Goal: Transaction & Acquisition: Purchase product/service

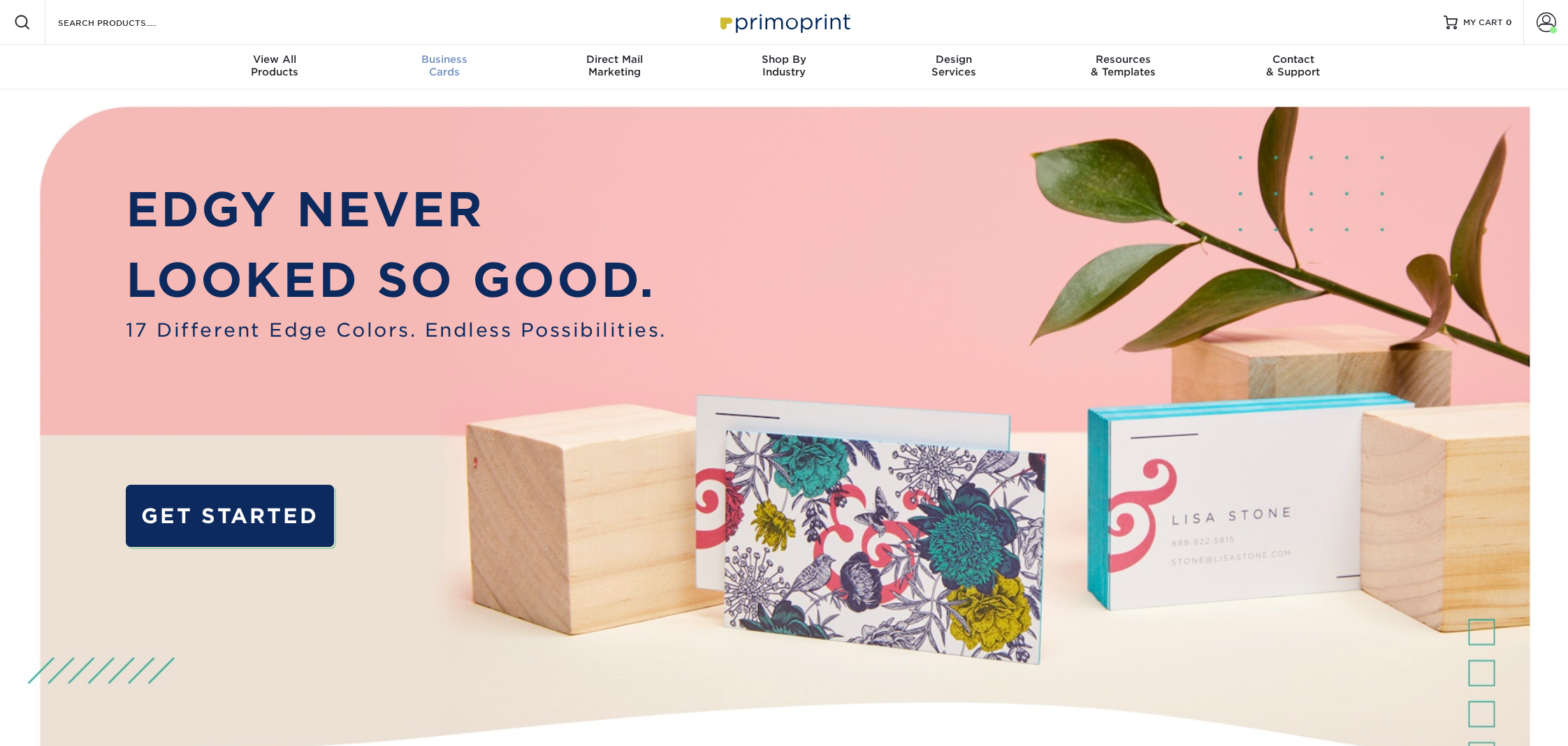
click at [447, 66] on div "Business Cards" at bounding box center [444, 66] width 169 height 25
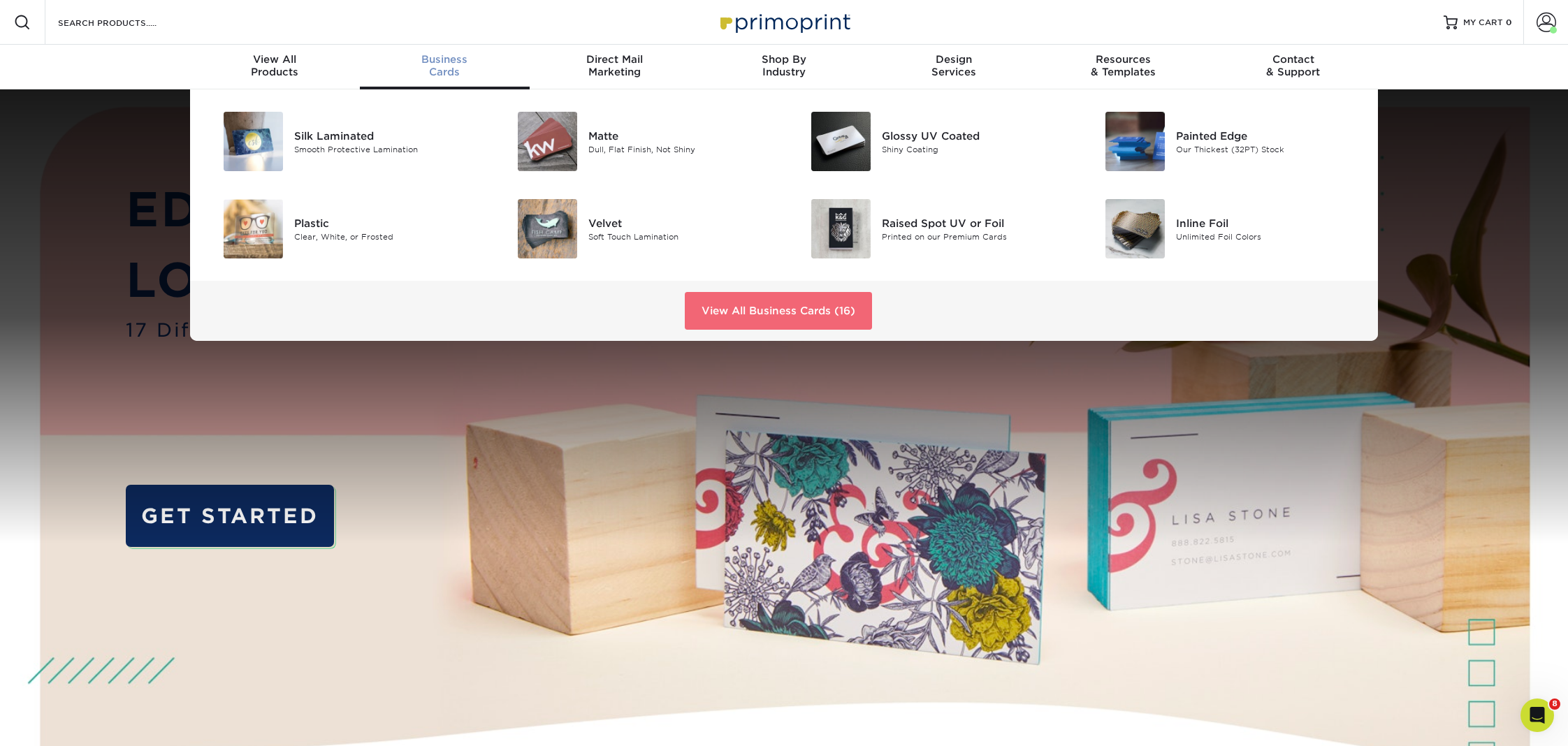
click at [780, 307] on link "View All Business Cards (16)" at bounding box center [778, 311] width 188 height 38
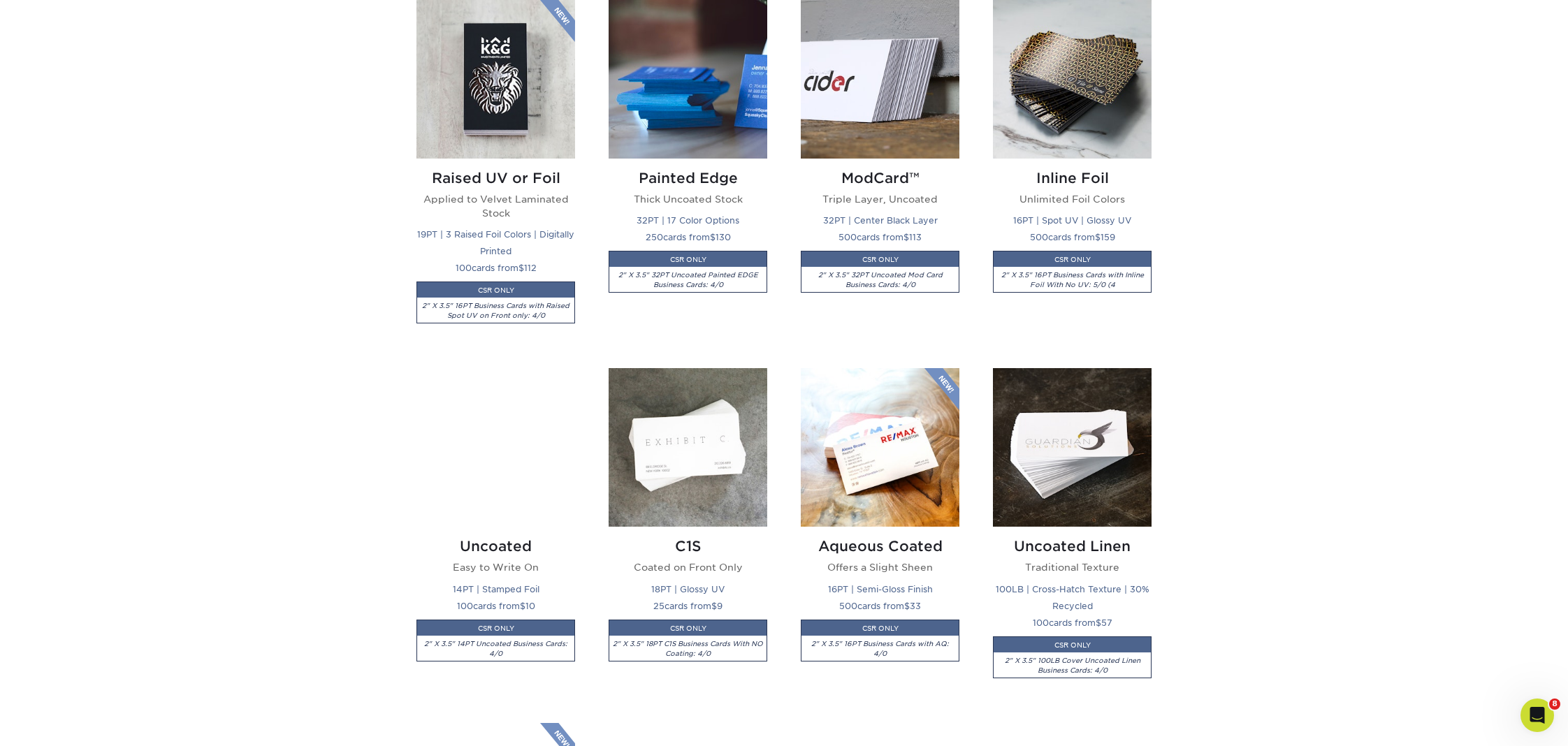
scroll to position [1088, 0]
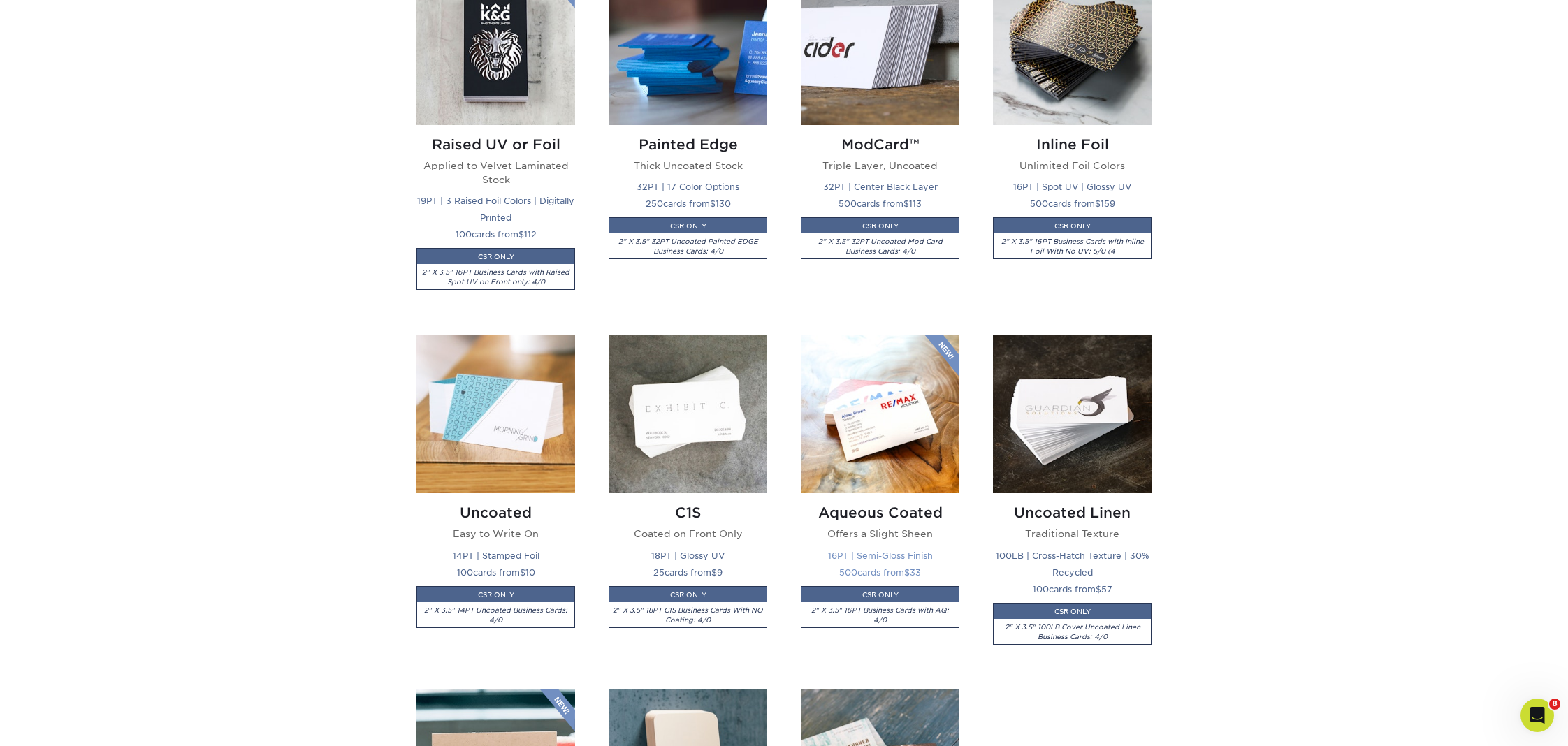
click at [880, 423] on img at bounding box center [880, 414] width 159 height 159
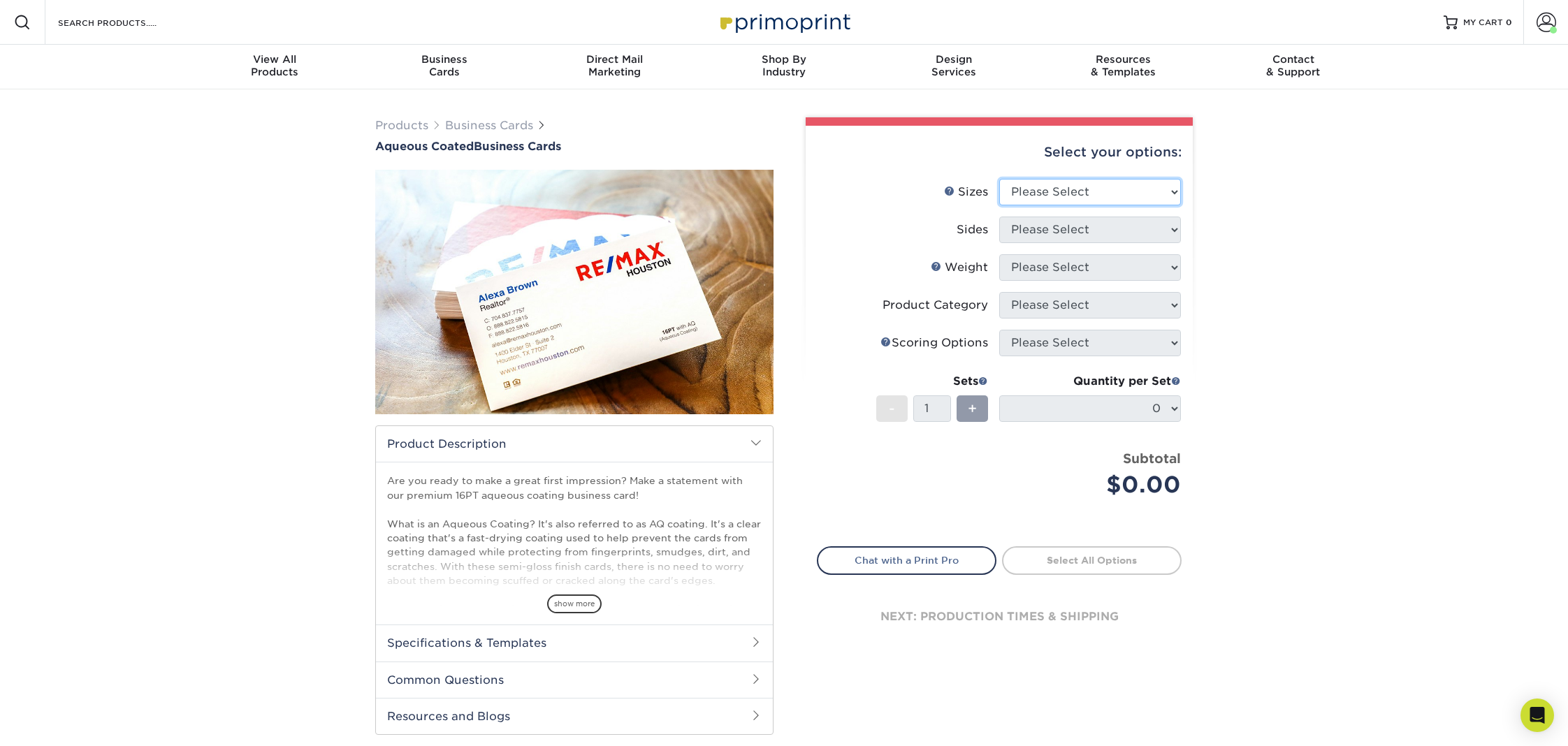
click at [1040, 200] on select "Please Select 1.5" x 3.5" - Mini 1.75" x 3.5" - Mini 2" x 3" - Mini 2" x 3.5" -…" at bounding box center [1090, 192] width 182 height 26
select select "2.00x3.50"
click at [999, 179] on select "Please Select 1.5" x 3.5" - Mini 1.75" x 3.5" - Mini 2" x 3" - Mini 2" x 3.5" -…" at bounding box center [1090, 192] width 182 height 26
click at [1037, 228] on select "Please Select Print Both Sides Print Front Only" at bounding box center [1090, 230] width 182 height 26
select select "13abbda7-1d64-4f25-8bb2-c179b224825d"
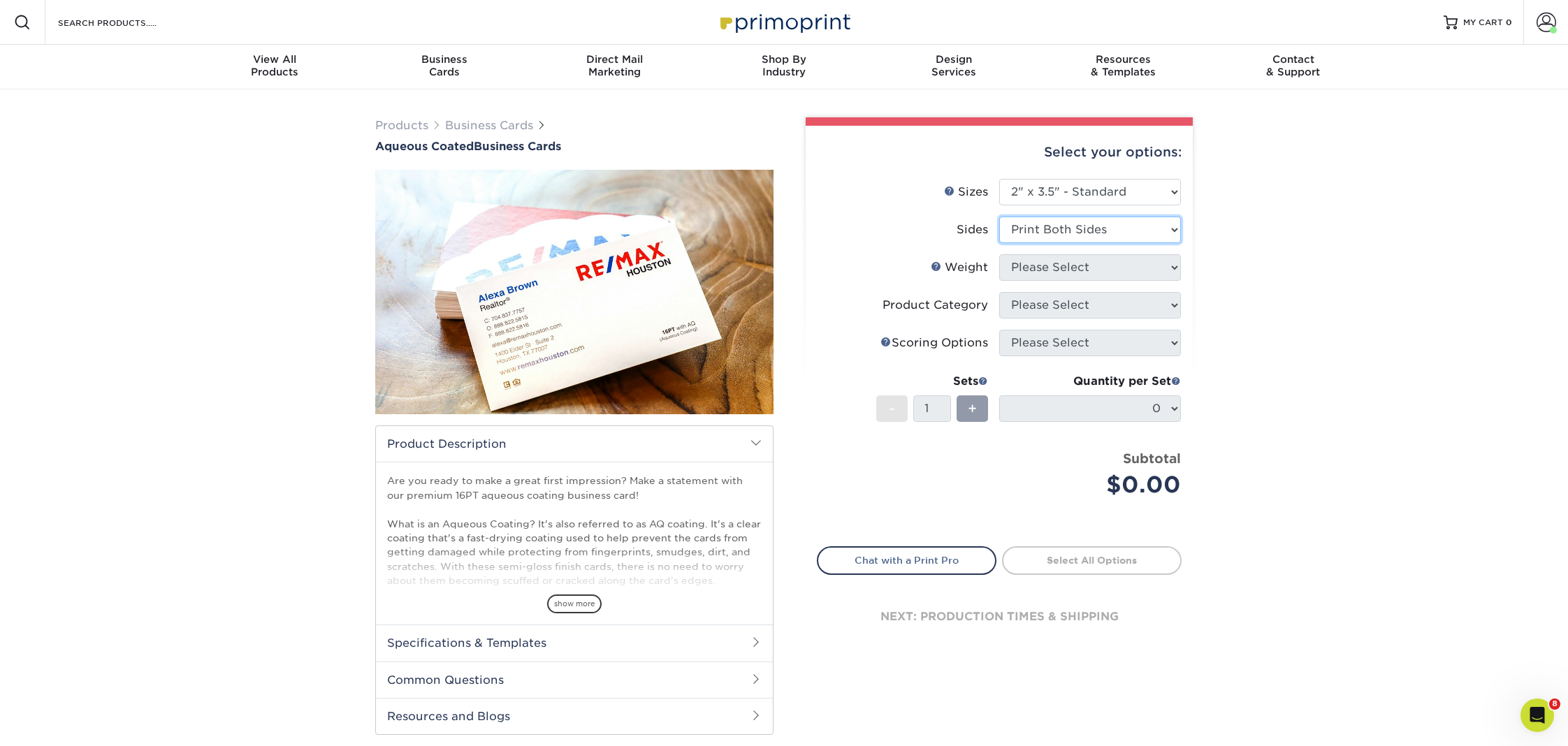
click at [999, 217] on select "Please Select Print Both Sides Print Front Only" at bounding box center [1090, 230] width 182 height 26
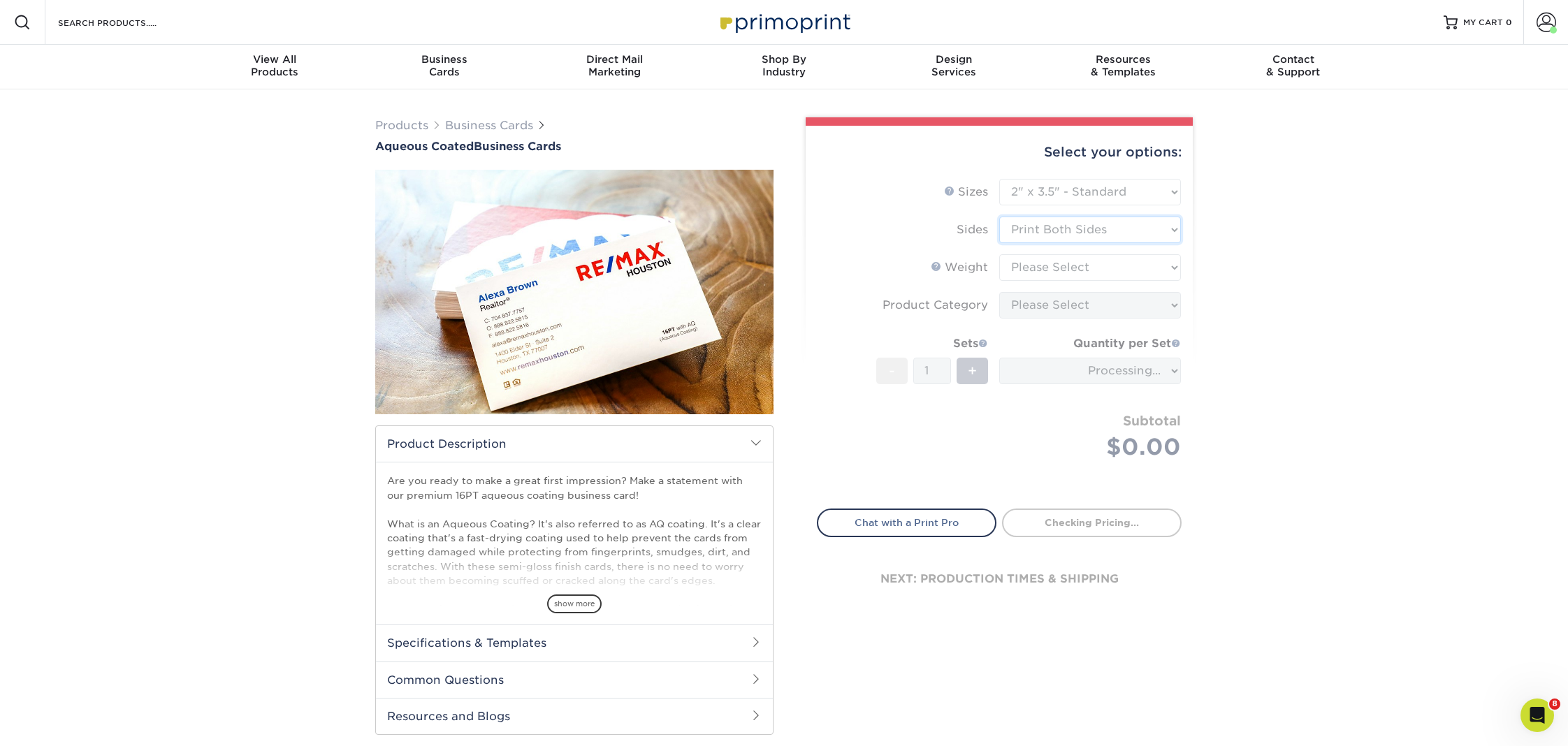
type input "82be0840-b035-4769-baca-779f783514ee"
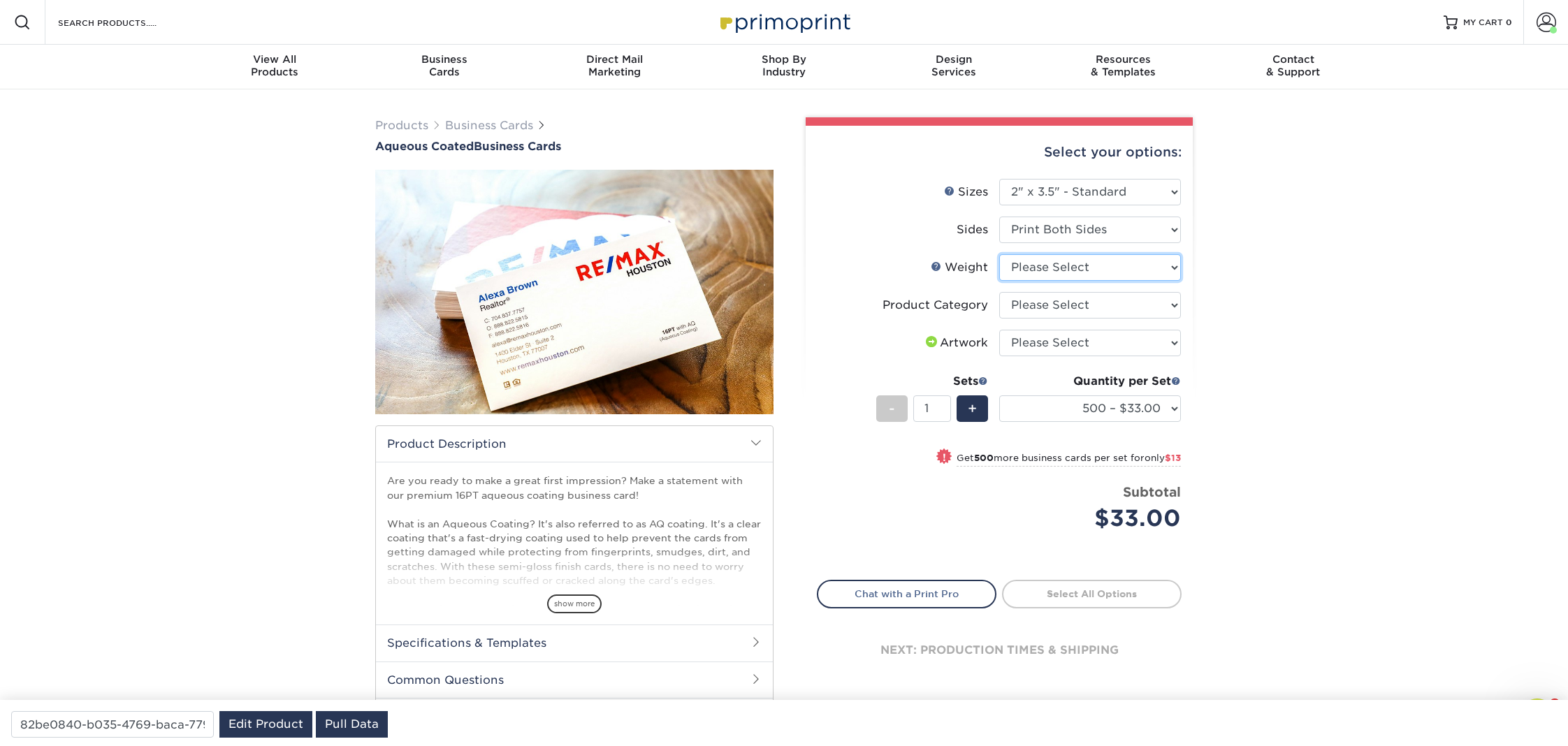
click at [1039, 270] on select "Please Select 16PT" at bounding box center [1090, 268] width 182 height 26
select select "16PT"
click at [999, 255] on select "Please Select 16PT" at bounding box center [1090, 268] width 182 height 26
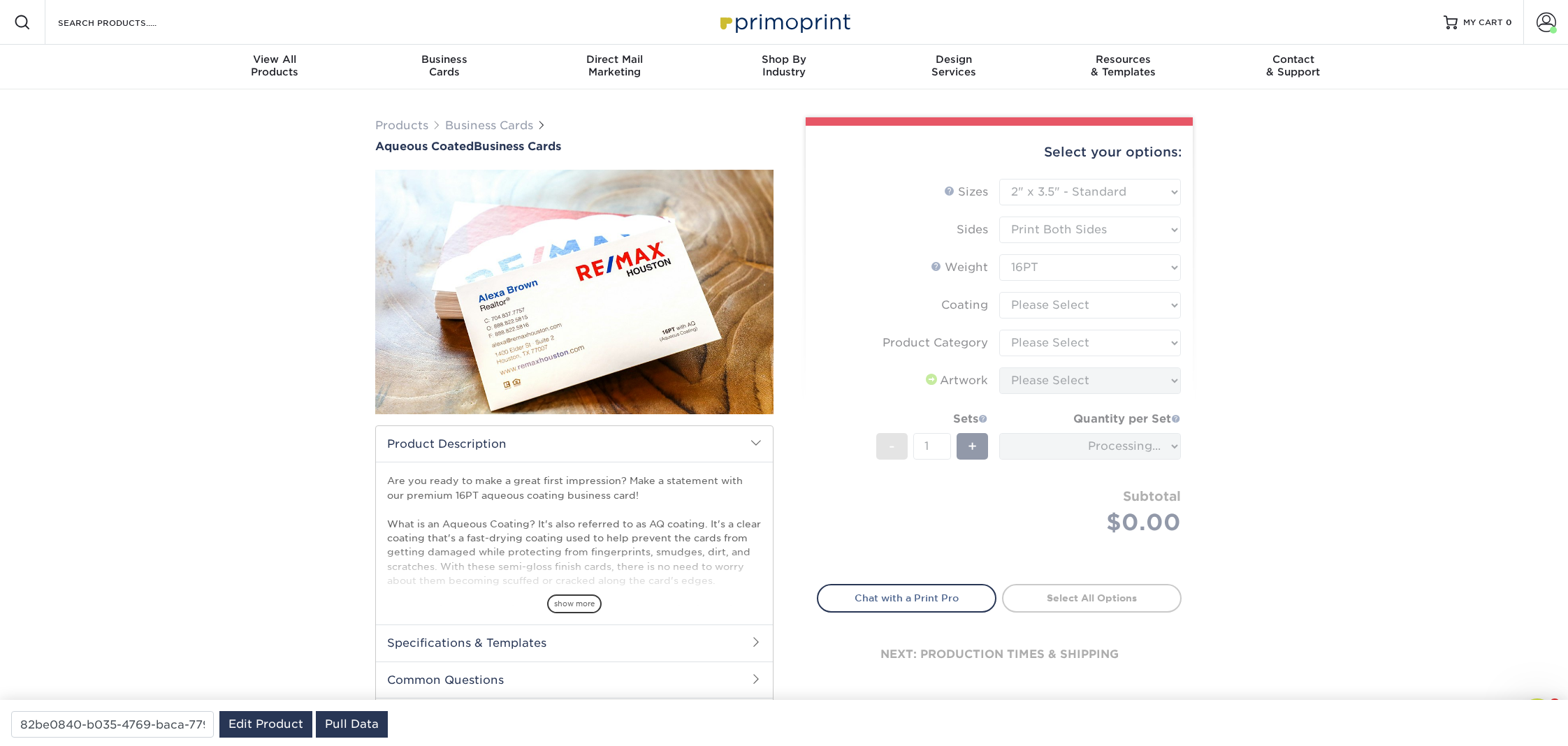
click at [1036, 310] on form "Sizes Help Sizes Please Select 1.5" x 3.5" - Mini 1.75" x 3.5" - Mini 2" x 3" -…" at bounding box center [999, 373] width 364 height 389
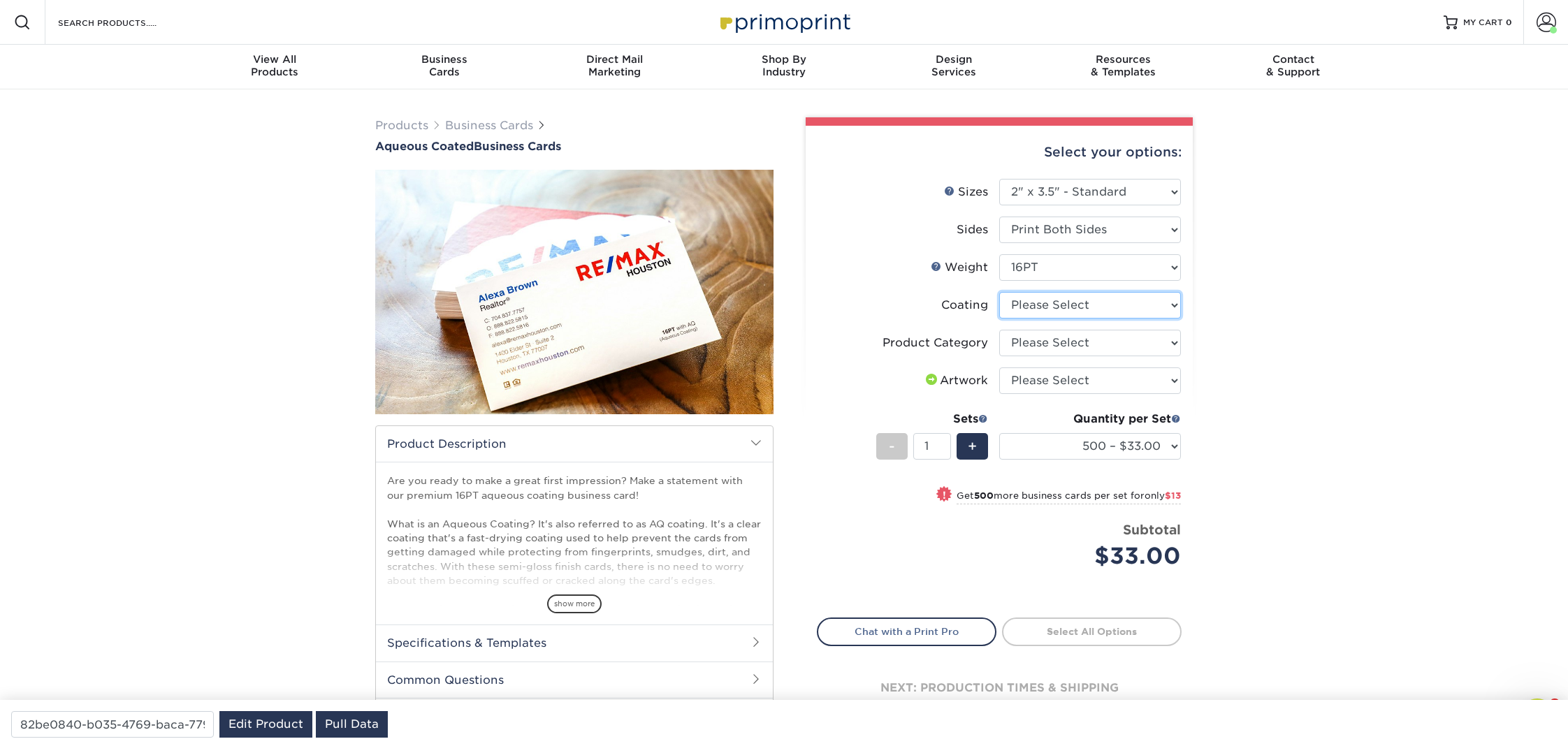
click at [1036, 302] on select at bounding box center [1090, 305] width 182 height 26
select select "d41dab50-ff65-4f4f-bb17-2afe4d36ae33"
click at [999, 292] on select at bounding box center [1090, 305] width 182 height 26
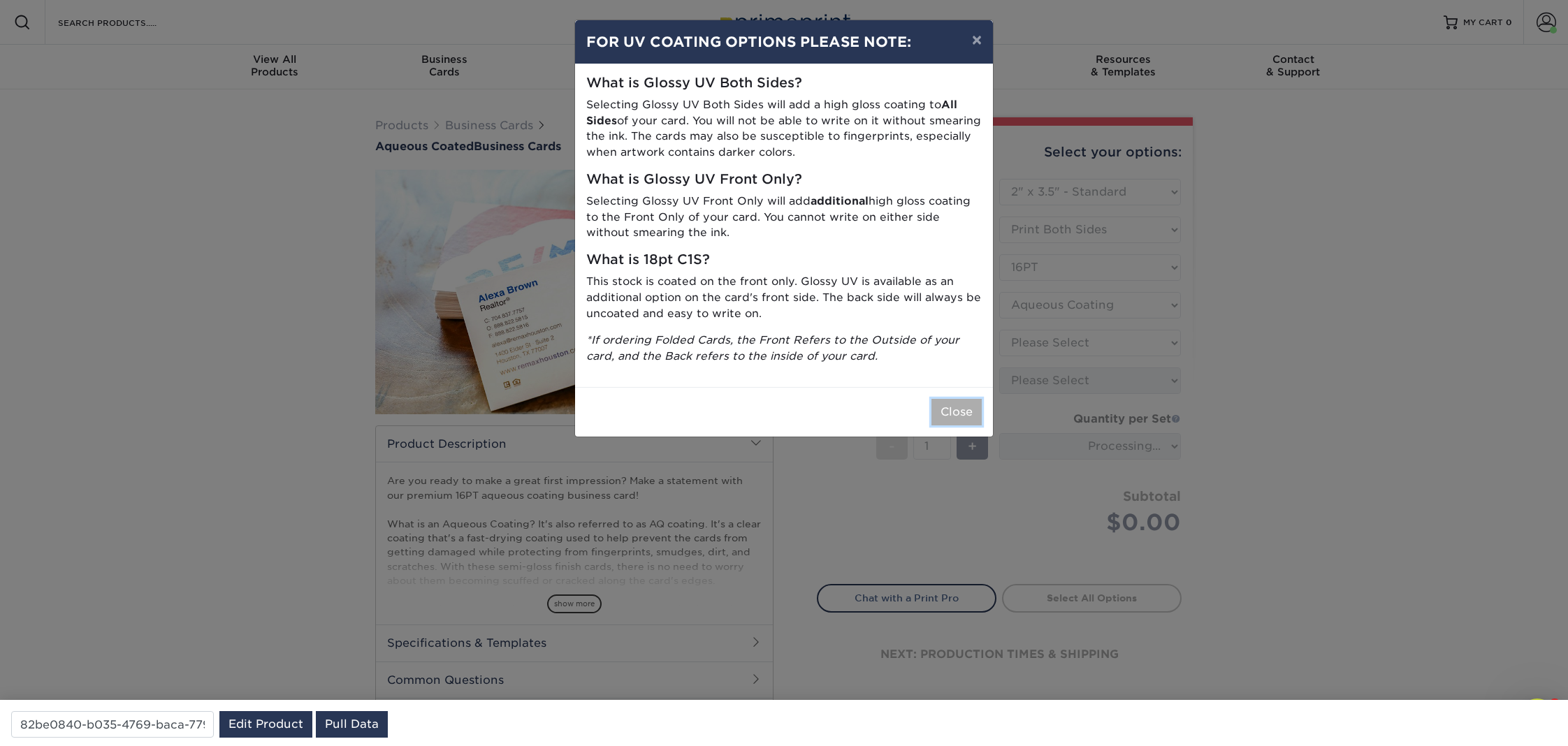
click at [965, 402] on button "Close" at bounding box center [956, 412] width 50 height 26
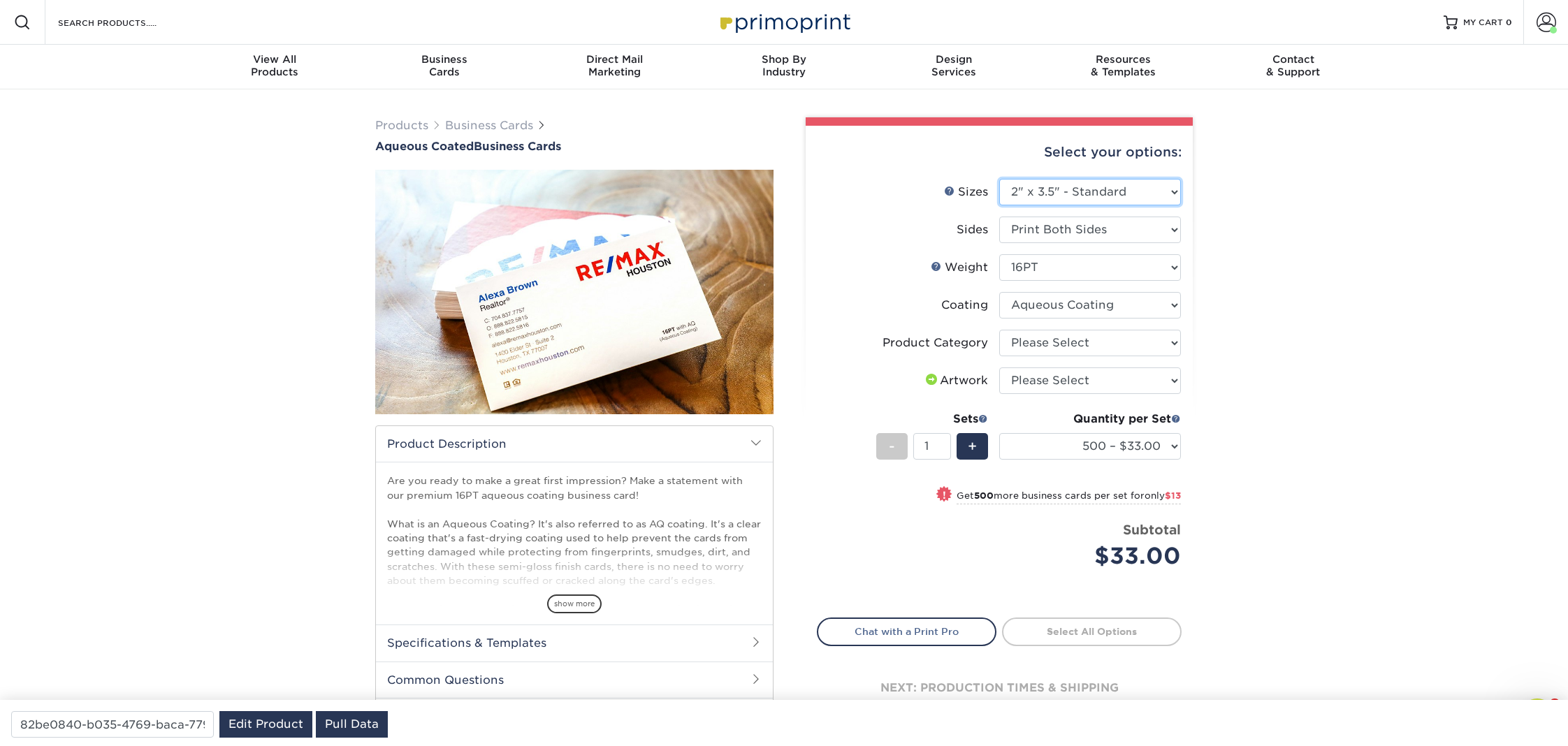
click at [1079, 188] on select "Please Select 1.5" x 3.5" - Mini 1.75" x 3.5" - Mini 2" x 3" - Mini 2" x 3.5" -…" at bounding box center [1090, 192] width 182 height 26
select select "2.50x2.50"
click at [999, 179] on select "Please Select 1.5" x 3.5" - Mini 1.75" x 3.5" - Mini 2" x 3" - Mini 2" x 3.5" -…" at bounding box center [1090, 192] width 182 height 26
select select "-1"
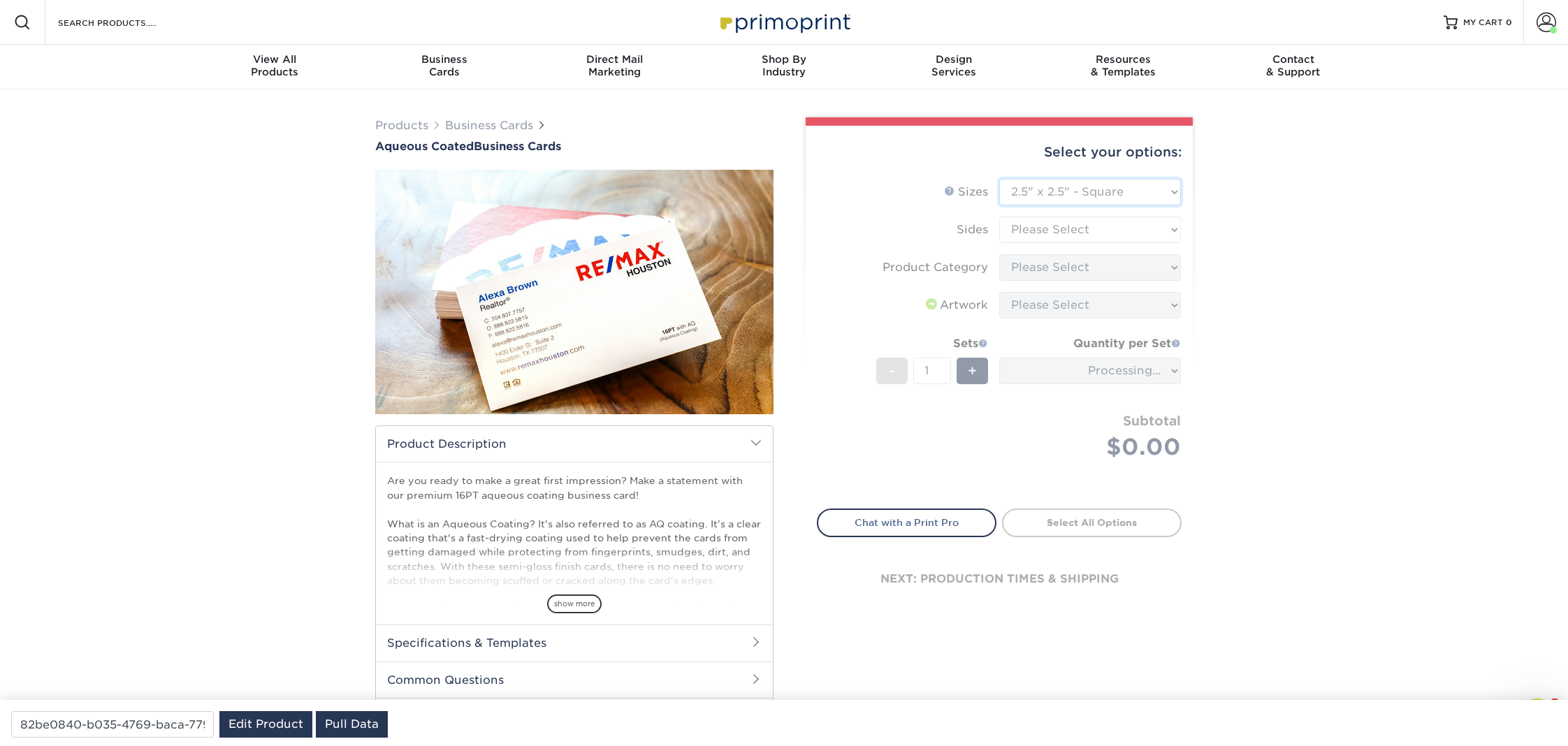
type input "6421b2bb-6bfe-45fd-b00c-7ee469aab733"
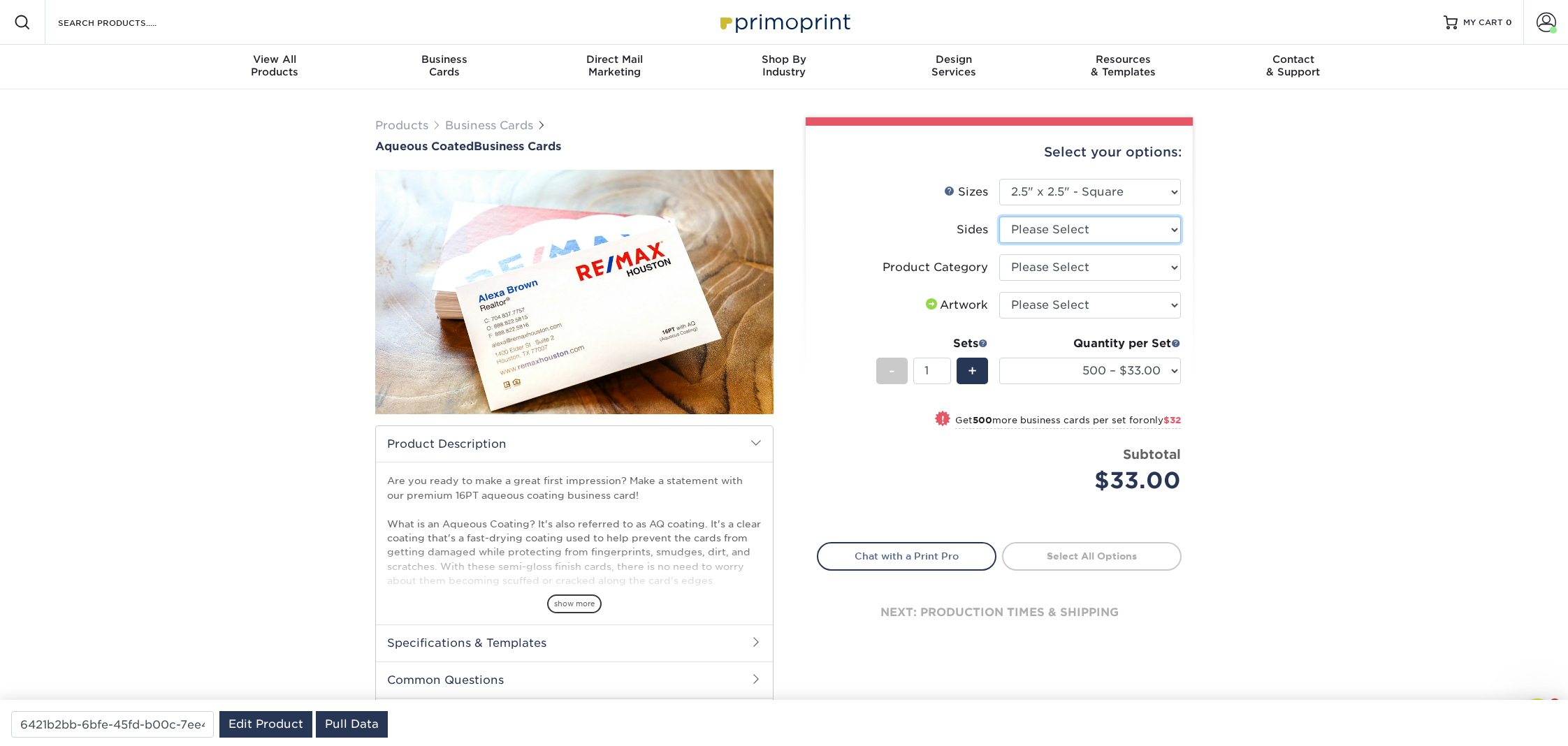
click at [1049, 226] on select "Please Select Print Both Sides Print Front Only" at bounding box center [1090, 230] width 182 height 26
select select "13abbda7-1d64-4f25-8bb2-c179b224825d"
click at [999, 217] on select "Please Select Print Both Sides Print Front Only" at bounding box center [1090, 230] width 182 height 26
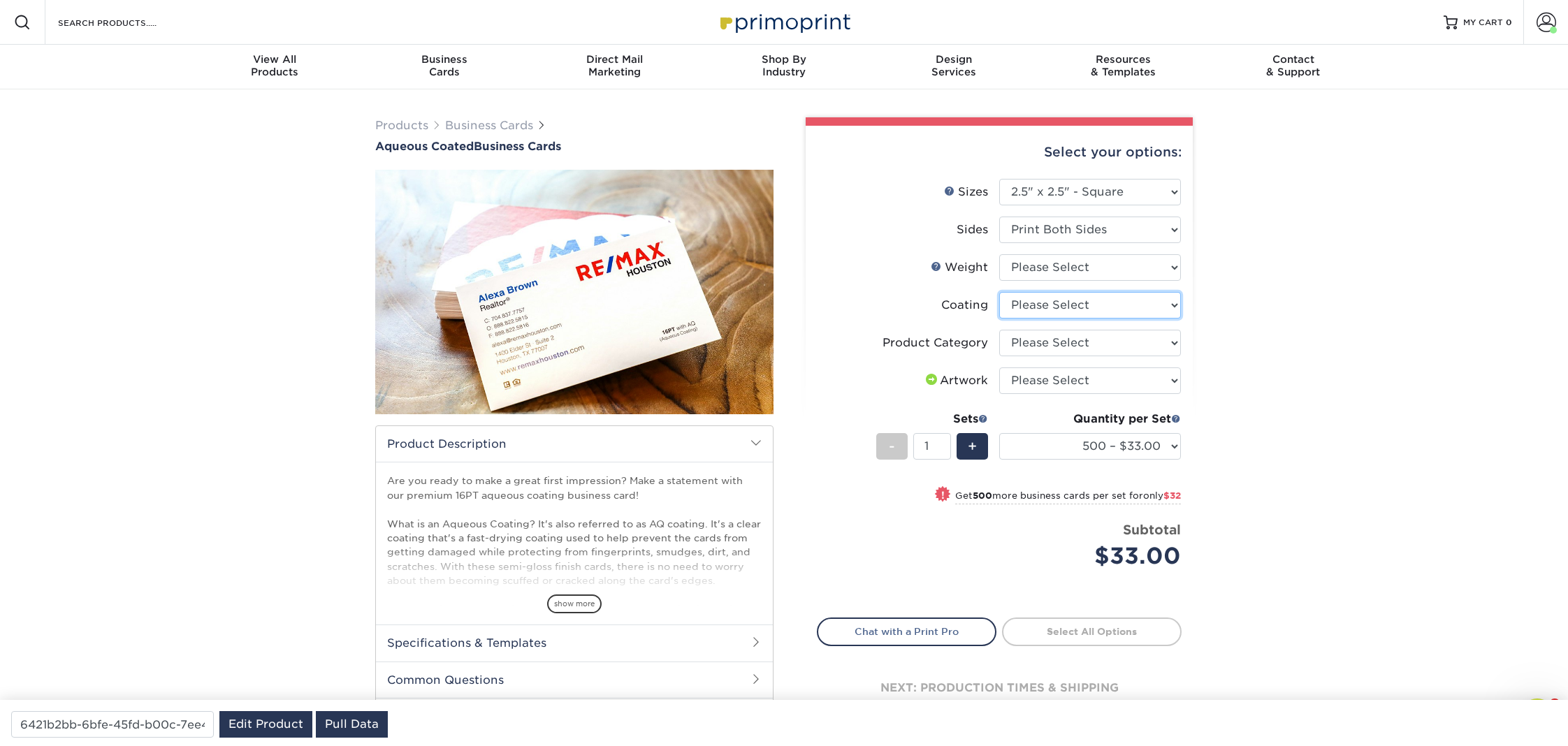
click at [1042, 310] on select at bounding box center [1090, 305] width 182 height 26
click select at bounding box center [1090, 305] width 182 height 26
select select
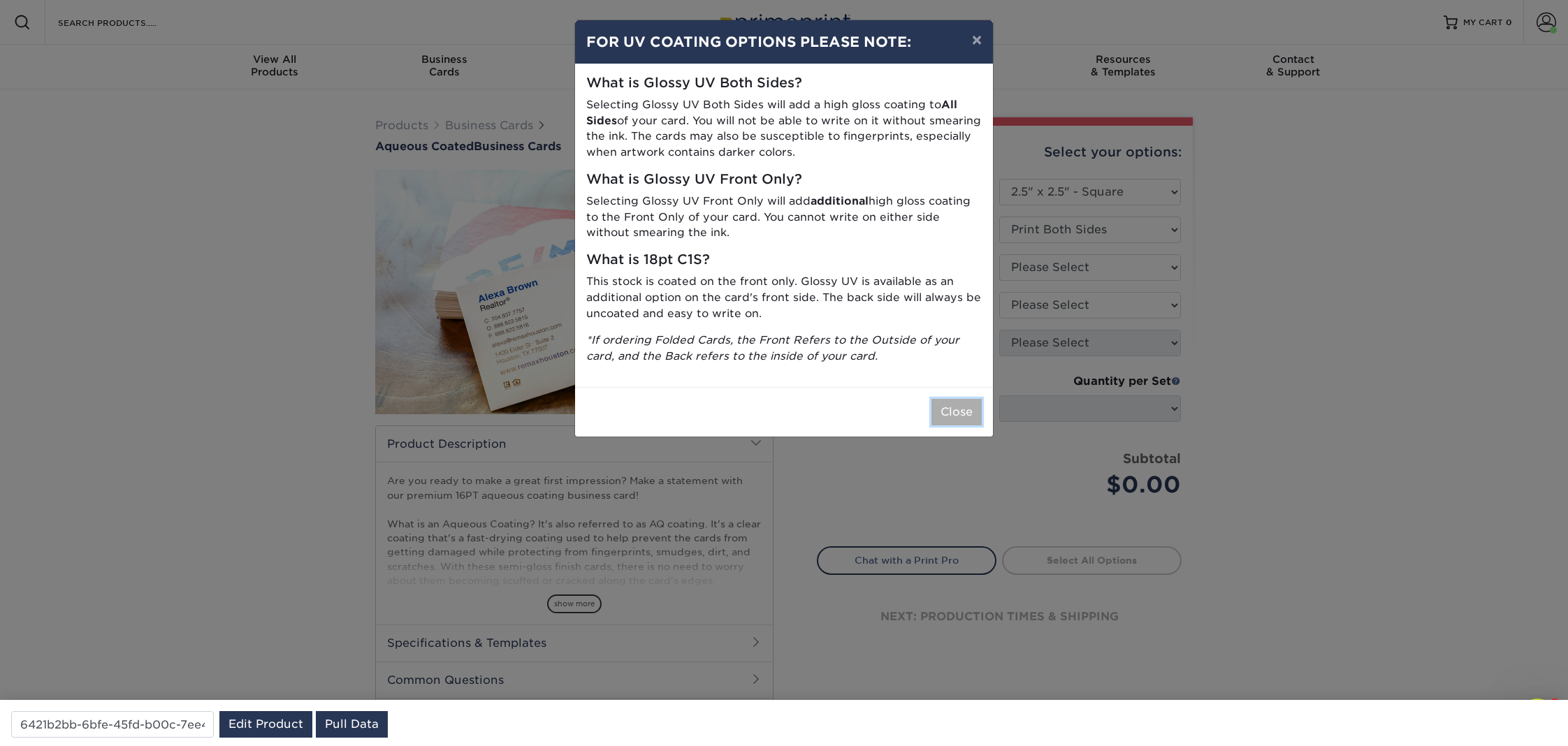
click at [954, 406] on button "Close" at bounding box center [956, 412] width 50 height 26
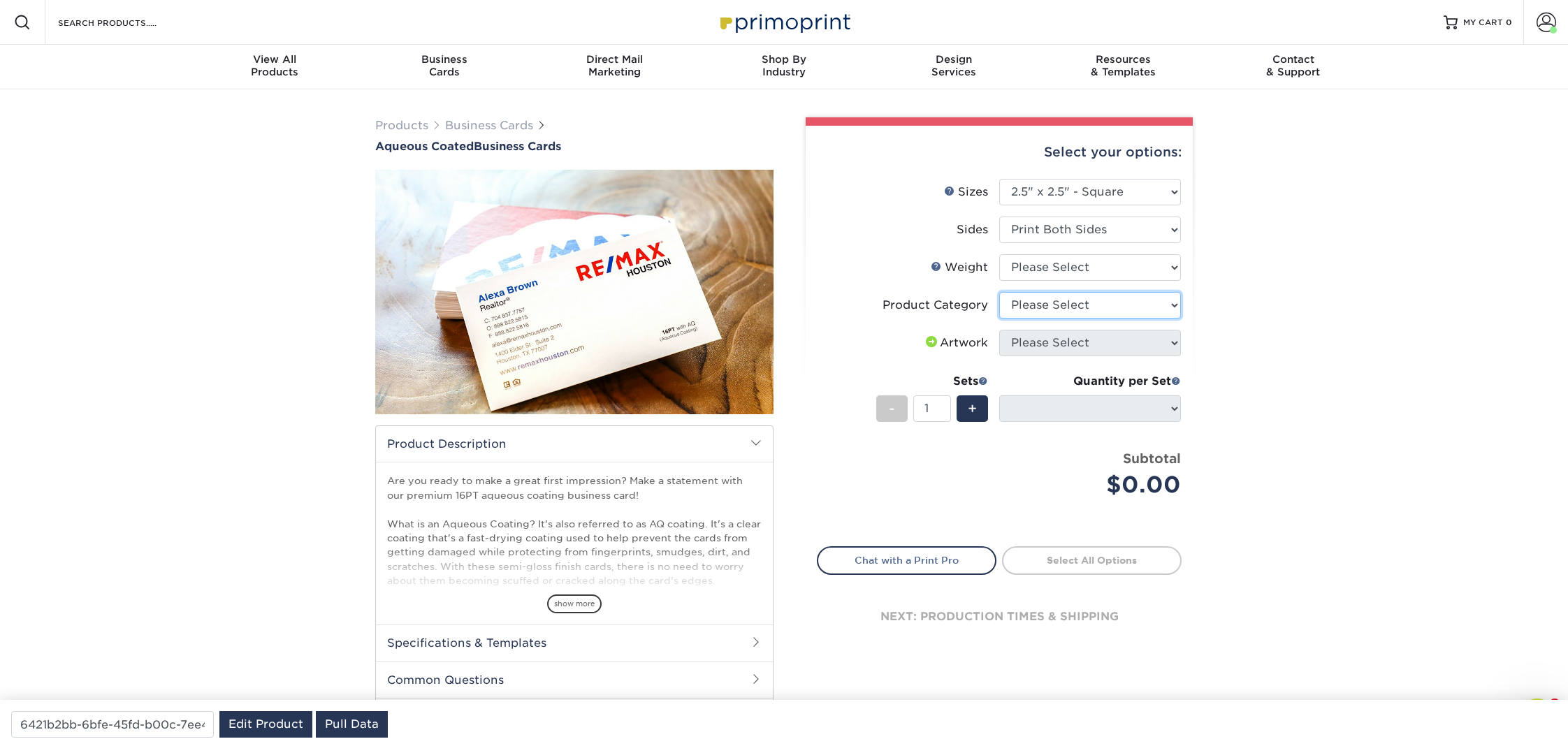
click at [1092, 305] on select "Please Select Business Cards" at bounding box center [1090, 305] width 182 height 26
select select "3b5148f1-0588-4f88-a218-97bcfdce65c1"
click at [999, 292] on select "Please Select Business Cards" at bounding box center [1090, 305] width 182 height 26
